Goal: Transaction & Acquisition: Book appointment/travel/reservation

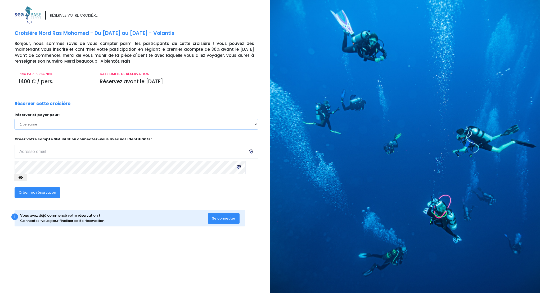
click at [256, 126] on select "1 personne 2 personnes 3 personnes 4 personnes 5 personnes" at bounding box center [136, 124] width 243 height 11
click at [209, 106] on div "Réserver cette croisière Réserver et payer pour : 1 personne 2 personnes 3 pers…" at bounding box center [136, 153] width 251 height 104
type input "[EMAIL_ADDRESS][DOMAIN_NAME]"
click at [123, 124] on select "1 personne 2 personnes 3 personnes 4 personnes 5 personnes" at bounding box center [136, 124] width 243 height 11
select select "2"
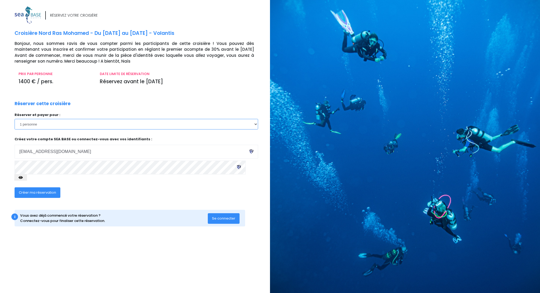
click at [15, 119] on select "1 personne 2 personnes 3 personnes 4 personnes 5 personnes" at bounding box center [136, 124] width 243 height 11
click at [40, 127] on select "1 personne 2 personnes 3 personnes 4 personnes 5 personnes" at bounding box center [136, 124] width 243 height 11
click at [51, 190] on span "Créer ma réservation" at bounding box center [37, 192] width 37 height 5
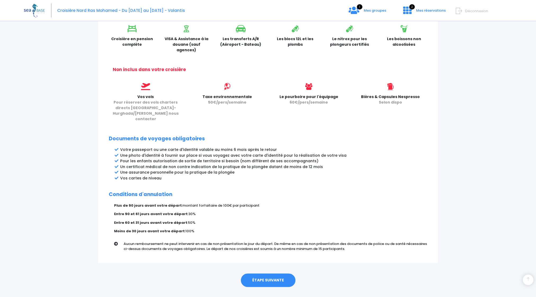
scroll to position [181, 0]
click at [277, 274] on link "ÉTAPE SUIVANTE" at bounding box center [268, 281] width 55 height 14
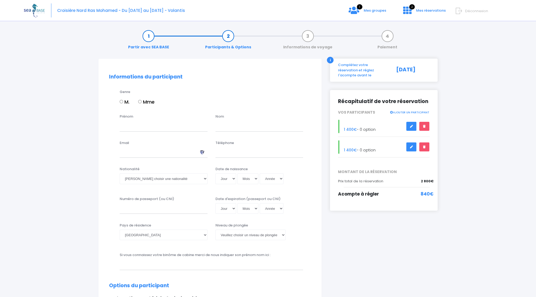
click at [141, 101] on input "Mme" at bounding box center [139, 101] width 3 height 3
radio input "true"
type input "Soumia"
type input "OULDMMOU"
type input "[EMAIL_ADDRESS][DOMAIN_NAME]"
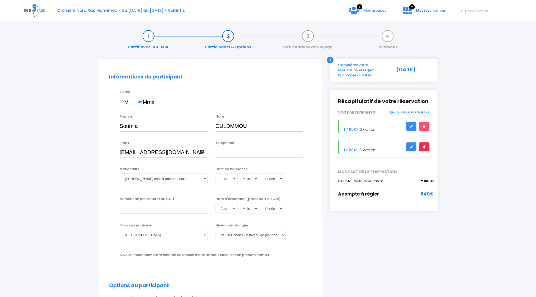
click at [424, 147] on icon at bounding box center [424, 147] width 4 height 0
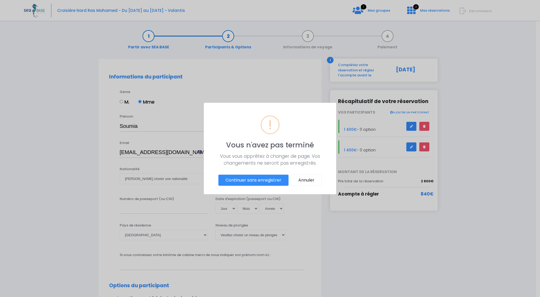
click at [267, 180] on button "Continuer sans enregistrer" at bounding box center [253, 180] width 70 height 11
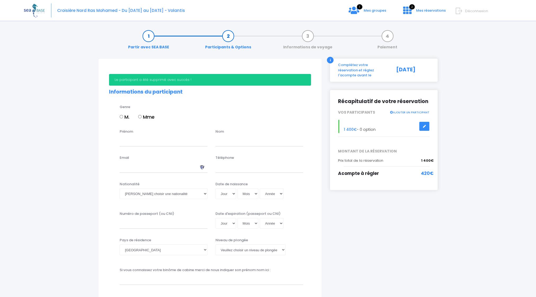
click at [140, 116] on input "Mme" at bounding box center [139, 116] width 3 height 3
radio input "true"
click at [142, 143] on input "Prénom" at bounding box center [164, 141] width 88 height 11
type input "Soumia"
type input "OULDMMOU"
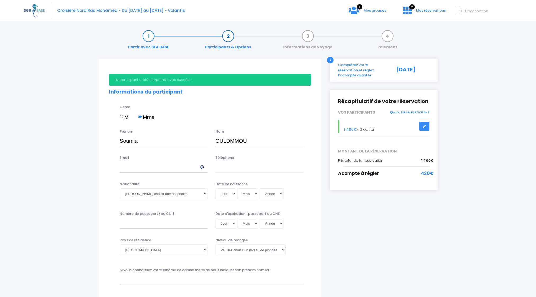
type input "s"
type input "soumialma@gmail.com"
type input "0665633141"
click at [178, 192] on select "Veuillez choisir une nationalité Afghane Albanaise Algerienne Allemande America…" at bounding box center [164, 194] width 88 height 11
select select "Française"
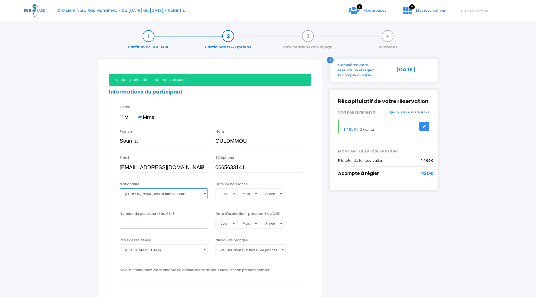
click at [120, 189] on select "Veuillez choisir une nationalité Afghane Albanaise Algerienne Allemande America…" at bounding box center [164, 194] width 88 height 11
click at [227, 195] on select "Jour 01 02 03 04 05 06 07 08 09 10 11 12 13 14 15 16 17 18 19 20 21 22 23 24 25…" at bounding box center [225, 194] width 21 height 11
select select "23"
click at [215, 189] on select "Jour 01 02 03 04 05 06 07 08 09 10 11 12 13 14 15 16 17 18 19 20 21 22 23 24 25…" at bounding box center [225, 194] width 21 height 11
select select "02"
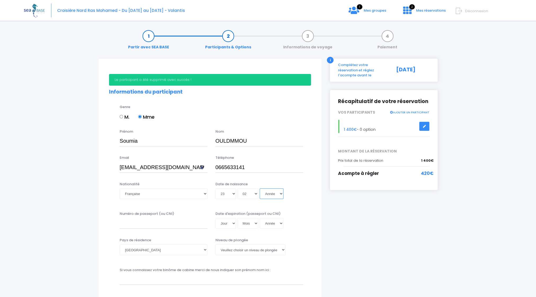
select select "1999"
type input "1999-02-23"
select select "1994"
type input "1994-02-23"
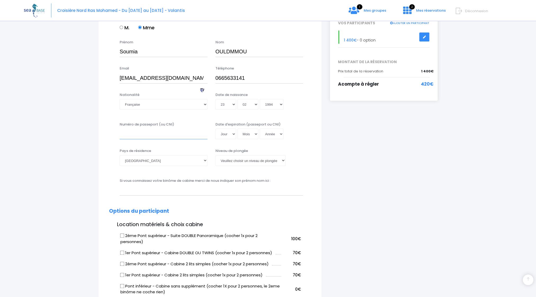
scroll to position [89, 0]
click at [225, 162] on select "Veuillez choisir un niveau de plongée Non plongeur Junior OW diver Adventure OW…" at bounding box center [250, 161] width 70 height 11
select select "N4"
click at [215, 156] on select "Veuillez choisir un niveau de plongée Non plongeur Junior OW diver Adventure OW…" at bounding box center [250, 161] width 70 height 11
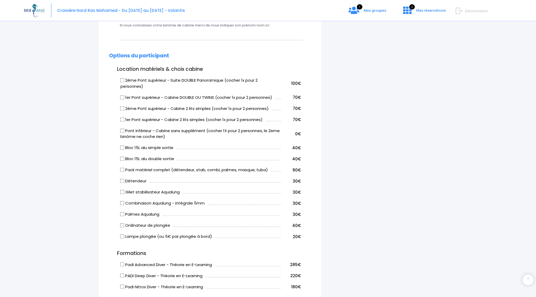
scroll to position [245, 0]
click at [122, 96] on input "1er Pont supérieur - Cabine DOUBLE OU TWINS (cocher 1x pour 2 personnes)" at bounding box center [122, 97] width 4 height 4
checkbox input "true"
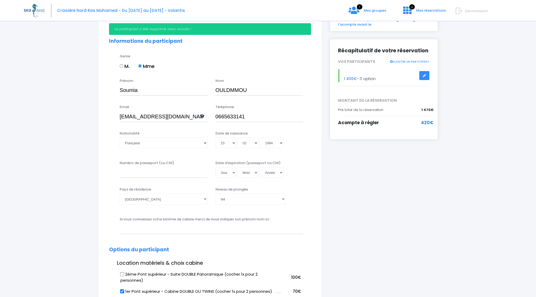
scroll to position [51, 0]
click at [144, 173] on input "Numéro de passeport (ou CNI)" at bounding box center [164, 173] width 88 height 11
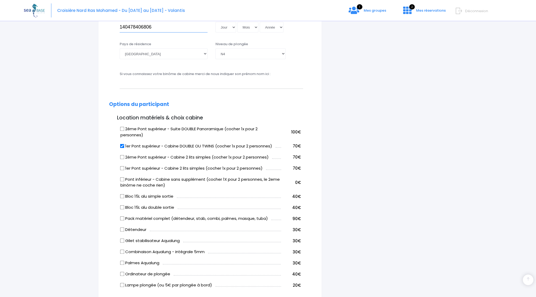
scroll to position [209, 0]
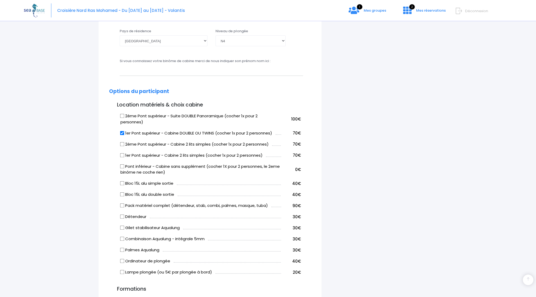
type input "140478406806"
click at [121, 114] on input "2ème Pont supérieur - Suite DOUBLE Panoramique (cocher 1x pour 2 personnes)" at bounding box center [122, 116] width 4 height 4
checkbox input "true"
drag, startPoint x: 124, startPoint y: 130, endPoint x: 121, endPoint y: 133, distance: 3.4
click at [121, 133] on label "1er Pont supérieur - Cabine DOUBLE OU TWINS (cocher 1x pour 2 personnes)" at bounding box center [196, 133] width 152 height 6
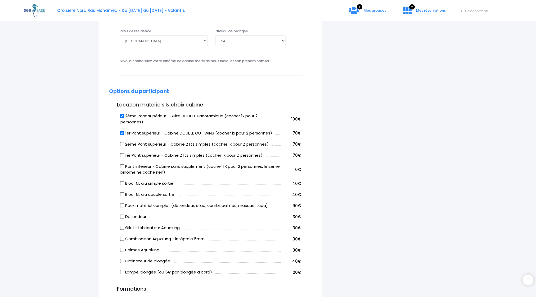
click at [121, 133] on input "1er Pont supérieur - Cabine DOUBLE OU TWINS (cocher 1x pour 2 personnes)" at bounding box center [122, 133] width 4 height 4
checkbox input "false"
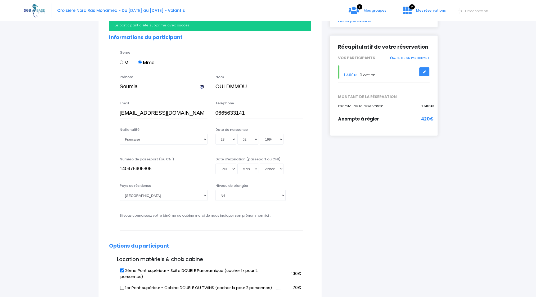
scroll to position [48, 0]
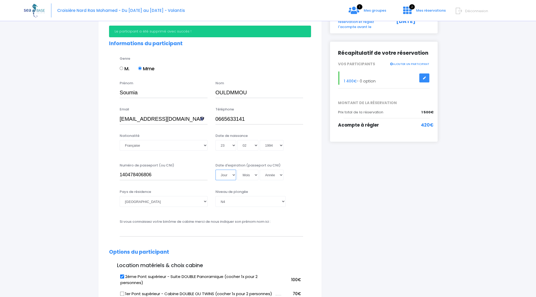
click at [228, 174] on select "Jour 01 02 03 04 05 06 07 08 09 10 11 12 13 14 15 16 17 18 19 20 21 22 23 24 25…" at bounding box center [225, 175] width 21 height 11
click at [231, 175] on select "Jour 01 02 03 04 05 06 07 08 09 10 11 12 13 14 15 16 17 18 19 20 21 22 23 24 25…" at bounding box center [225, 175] width 21 height 11
select select "13"
click at [215, 170] on select "Jour 01 02 03 04 05 06 07 08 09 10 11 12 13 14 15 16 17 18 19 20 21 22 23 24 25…" at bounding box center [225, 175] width 21 height 11
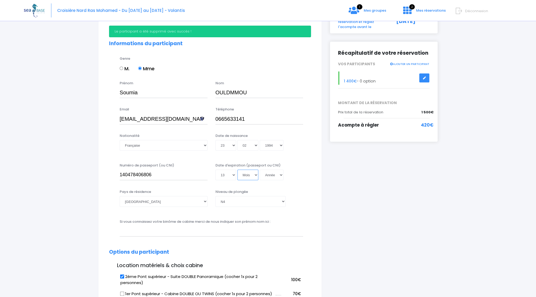
click at [245, 175] on select "Mois 01 02 03 04 05 06 07 08 09 10 11 12" at bounding box center [247, 175] width 21 height 11
select select "04"
click at [237, 170] on select "Mois 01 02 03 04 05 06 07 08 09 10 11 12" at bounding box center [247, 175] width 21 height 11
click at [270, 175] on select "Année 2045 2044 2043 2042 2041 2040 2039 2038 2037 2036 2035 2034 2033 2032 203…" at bounding box center [272, 175] width 24 height 11
select select "2029"
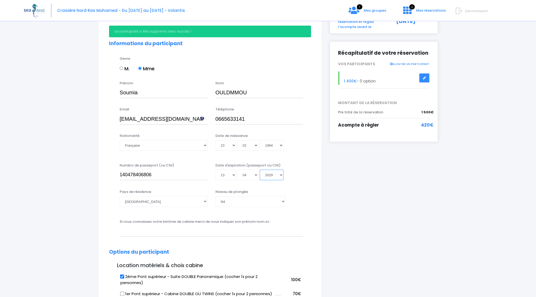
click at [260, 170] on select "Année 2045 2044 2043 2042 2041 2040 2039 2038 2037 2036 2035 2034 2033 2032 203…" at bounding box center [272, 175] width 24 height 11
type input "2029-04-13"
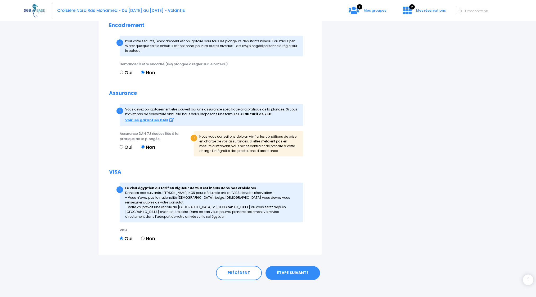
scroll to position [527, 0]
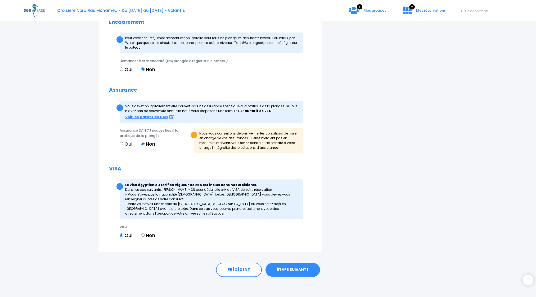
click at [283, 270] on link "ÉTAPE SUIVANTE" at bounding box center [292, 270] width 55 height 14
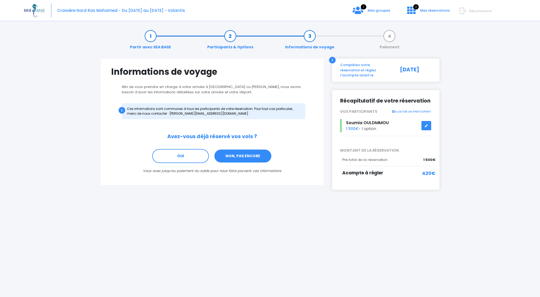
click at [240, 156] on link "NON, PAS ENCORE" at bounding box center [243, 156] width 58 height 14
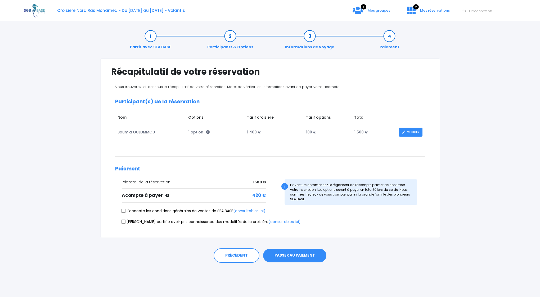
click at [124, 210] on input "J'accepte les conditions générales de ventes de SEA BASE (consultables ici)" at bounding box center [123, 211] width 4 height 4
checkbox input "true"
click at [124, 223] on input "Je certifie avoir pris connaissance des modalités de la croisière (consultables…" at bounding box center [123, 222] width 4 height 4
checkbox input "true"
click at [295, 257] on button "PASSER AU PAIEMENT" at bounding box center [294, 256] width 63 height 14
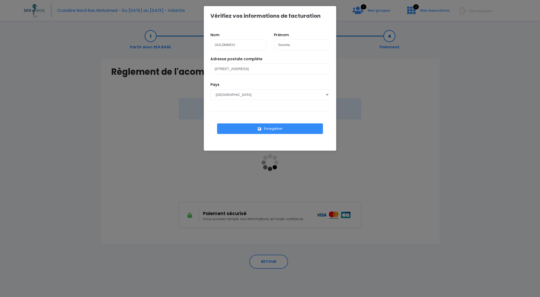
click at [270, 128] on button "Enregistrer" at bounding box center [270, 129] width 106 height 11
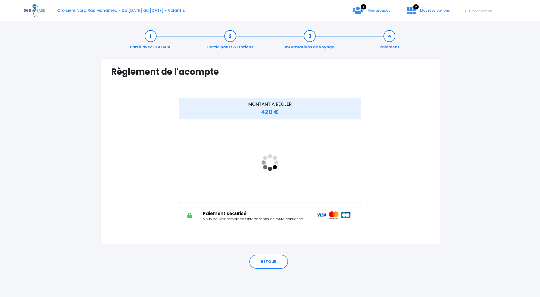
click at [509, 106] on div "Partir avec SEA BASE Participants & Options Informations de voyage Paiement Règ…" at bounding box center [270, 161] width 492 height 273
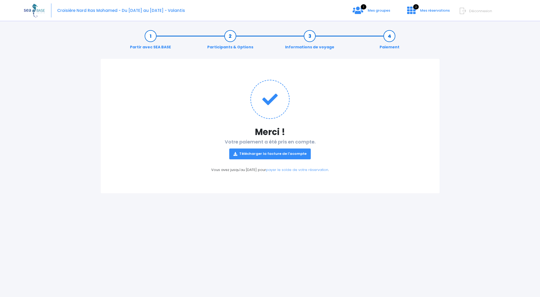
click at [284, 156] on link "Télécharger la facture de l'acompte" at bounding box center [270, 154] width 82 height 11
click at [484, 93] on div "Partir avec SEA BASE Participants & Options Informations de voyage Paiement Mer…" at bounding box center [270, 161] width 492 height 273
click at [412, 13] on icon at bounding box center [411, 10] width 8 height 8
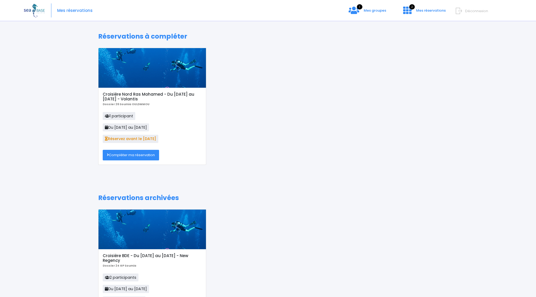
click at [456, 101] on div "Réservations à compléter Croisière Nord Ras Mohamed - Du [DATE] au [DATE] - Vol…" at bounding box center [268, 179] width 488 height 309
click at [428, 17] on div "1 Mes groupes 2 Mes réservations Déconnexion" at bounding box center [460, 14] width 96 height 15
click at [428, 12] on span "Mes réservations" at bounding box center [431, 10] width 30 height 5
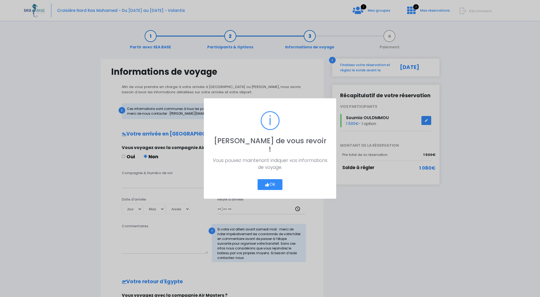
click at [271, 180] on button "Ok" at bounding box center [269, 184] width 25 height 11
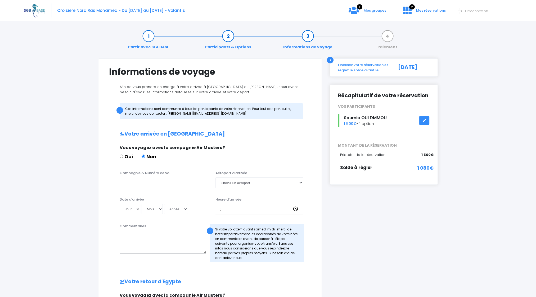
click at [477, 10] on span "Déconnexion" at bounding box center [476, 10] width 23 height 5
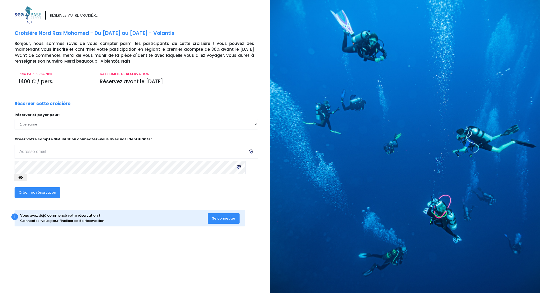
click at [44, 156] on input "email" at bounding box center [136, 152] width 243 height 14
type input "maximilien.denis@viacesi.fr"
click input "submit" at bounding box center [0, 0] width 0 height 0
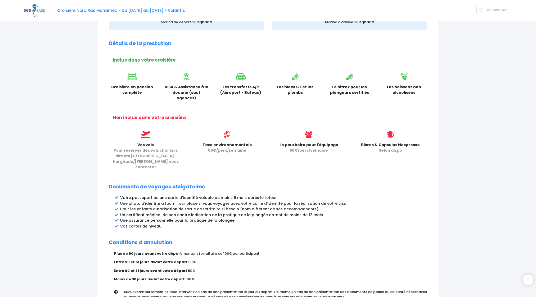
scroll to position [181, 0]
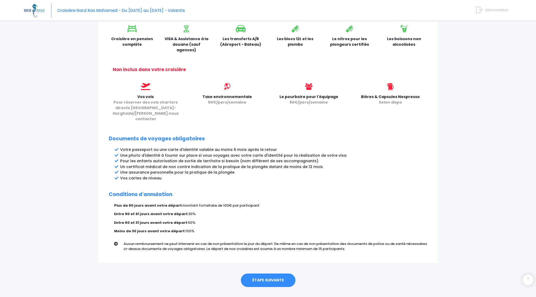
click at [269, 274] on link "ÉTAPE SUIVANTE" at bounding box center [268, 281] width 55 height 14
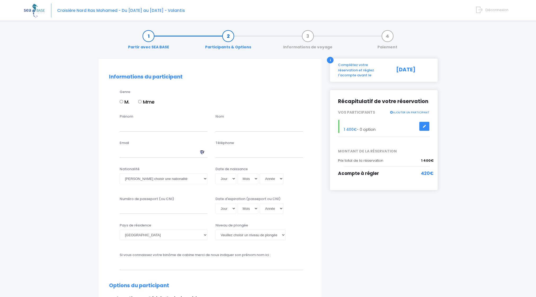
click at [122, 101] on input "M." at bounding box center [121, 101] width 3 height 3
radio input "true"
click at [126, 125] on input "Prénom" at bounding box center [164, 126] width 88 height 11
type input "Maximilien"
type input "DENIS"
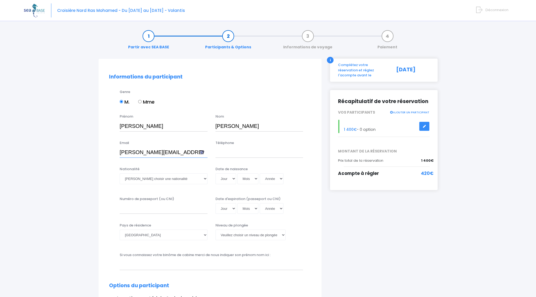
type input "maximilien.denis@viacesi.fr"
type input "3366"
type input "6"
type input "060368578"
select select "Française"
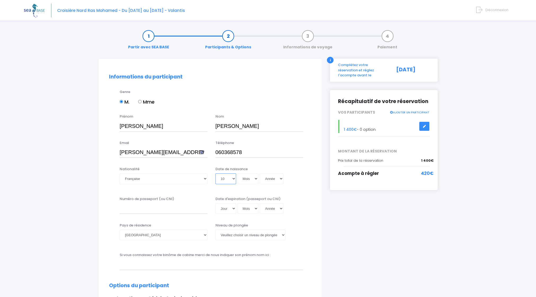
select select "13"
select select "03"
select select "1999"
type input "1999-03-13"
select select "1989"
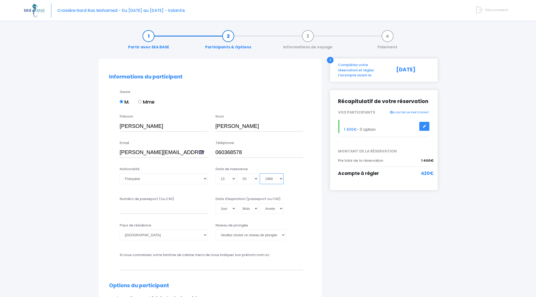
type input "1989-03-13"
select select "1980"
type input "1980-03-13"
type input "24HC00325"
select select "21"
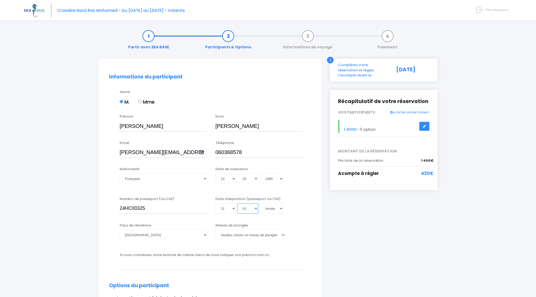
select select "08"
select select "2045"
type input "2045-08-21"
select select "2039"
type input "2039-08-21"
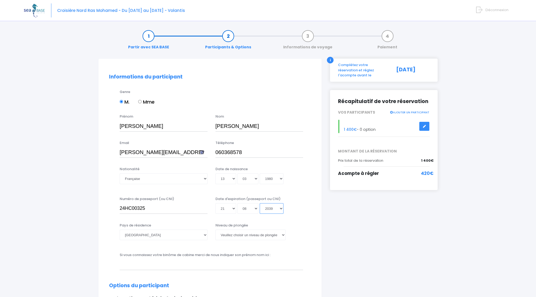
select select "2034"
type input "2034-08-21"
click at [268, 233] on select "Veuillez choisir un niveau de plongée Non plongeur Junior OW diver Adventure OW…" at bounding box center [250, 235] width 70 height 11
select select "MF1"
click at [215, 230] on select "Veuillez choisir un niveau de plongée Non plongeur Junior OW diver Adventure OW…" at bounding box center [250, 235] width 70 height 11
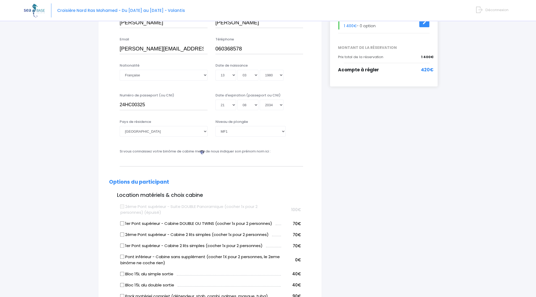
scroll to position [105, 0]
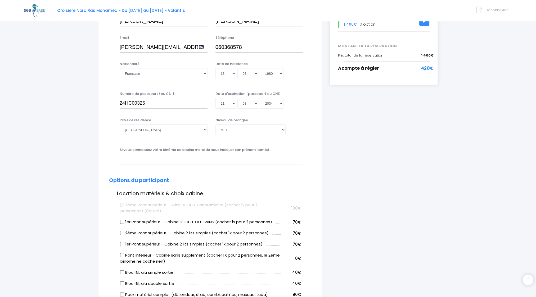
click at [183, 161] on input "text" at bounding box center [211, 159] width 183 height 11
type input "Soumia OULDMMOU"
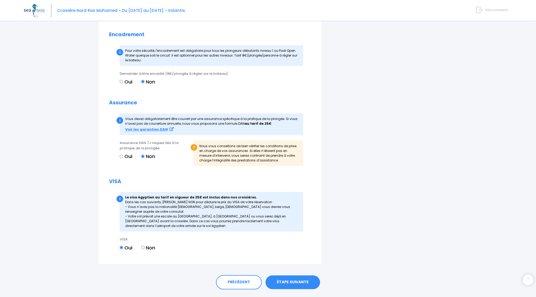
scroll to position [512, 0]
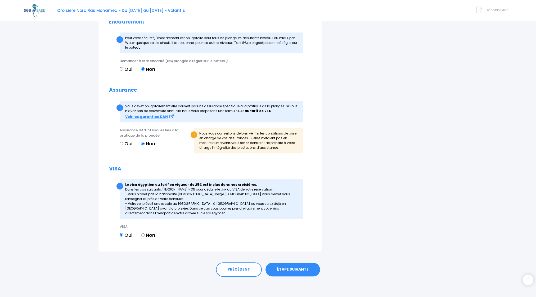
click at [295, 270] on link "ÉTAPE SUIVANTE" at bounding box center [292, 270] width 55 height 14
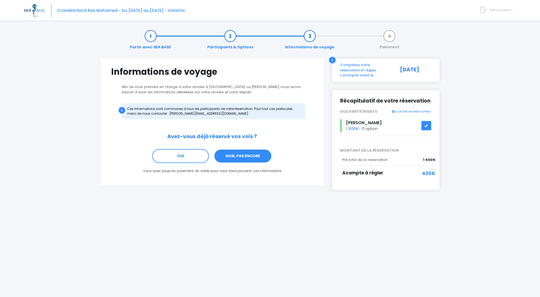
click at [237, 156] on link "NON, PAS ENCORE" at bounding box center [243, 156] width 58 height 14
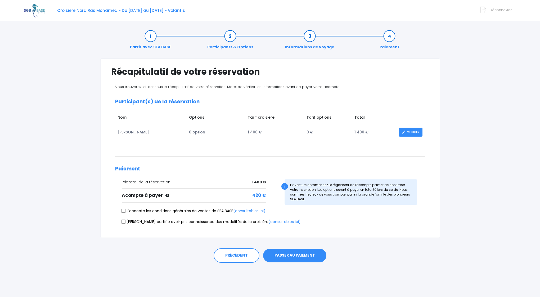
click at [122, 211] on input "J'accepte les conditions générales de ventes de SEA BASE (consultables ici)" at bounding box center [123, 211] width 4 height 4
checkbox input "true"
click at [122, 219] on label "Je certifie avoir pris connaissance des modalités de la croisière (consultables…" at bounding box center [211, 222] width 179 height 6
click at [122, 220] on input "Je certifie avoir pris connaissance des modalités de la croisière (consultables…" at bounding box center [123, 222] width 4 height 4
checkbox input "true"
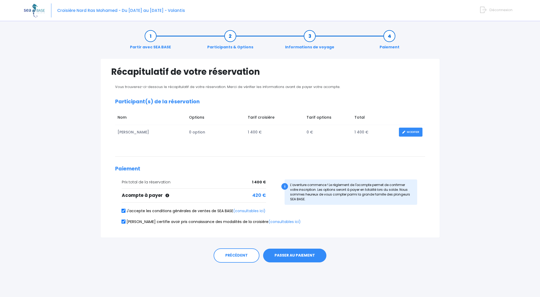
click at [370, 257] on div "PRÉCÉDENT PASSER AU PAIEMENT" at bounding box center [270, 256] width 318 height 14
click at [291, 256] on button "PASSER AU PAIEMENT" at bounding box center [294, 256] width 63 height 14
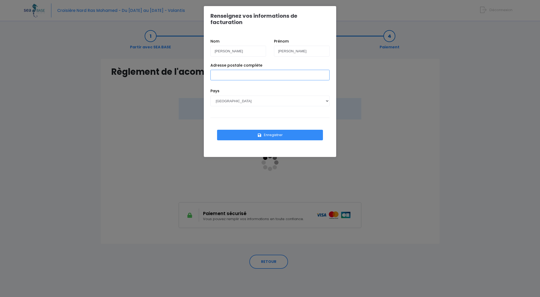
click at [228, 70] on input "Adresse postale complète" at bounding box center [269, 75] width 119 height 11
type input "[STREET_ADDRESS]"
click at [266, 130] on button "Enregistrer" at bounding box center [270, 135] width 106 height 11
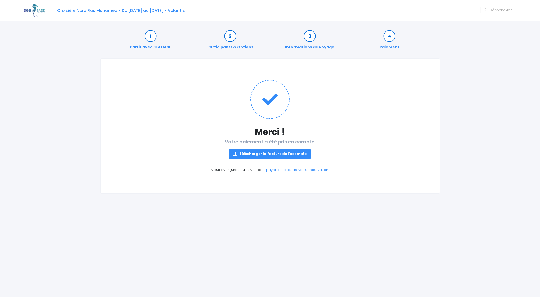
click at [285, 152] on link "Télécharger la facture de l'acompte" at bounding box center [270, 154] width 82 height 11
click at [496, 8] on span "Déconnexion" at bounding box center [500, 9] width 23 height 5
